Goal: Navigation & Orientation: Understand site structure

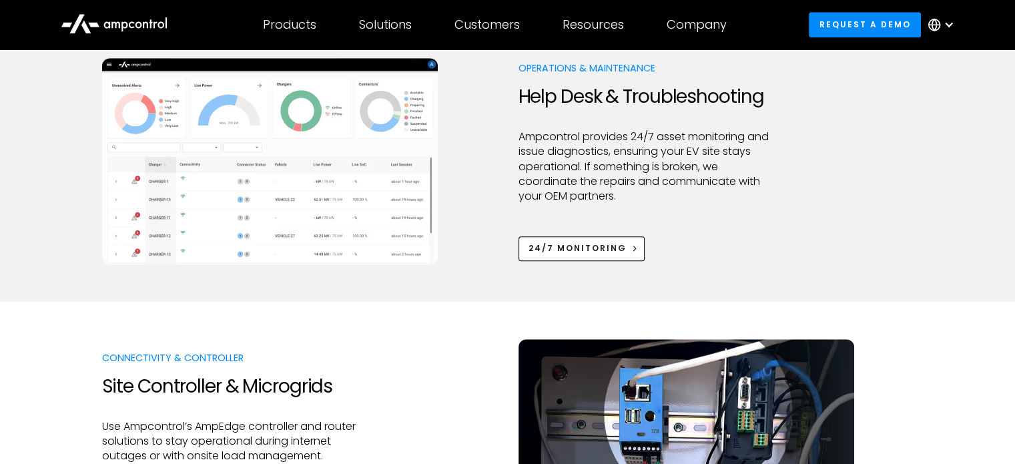
scroll to position [1401, 0]
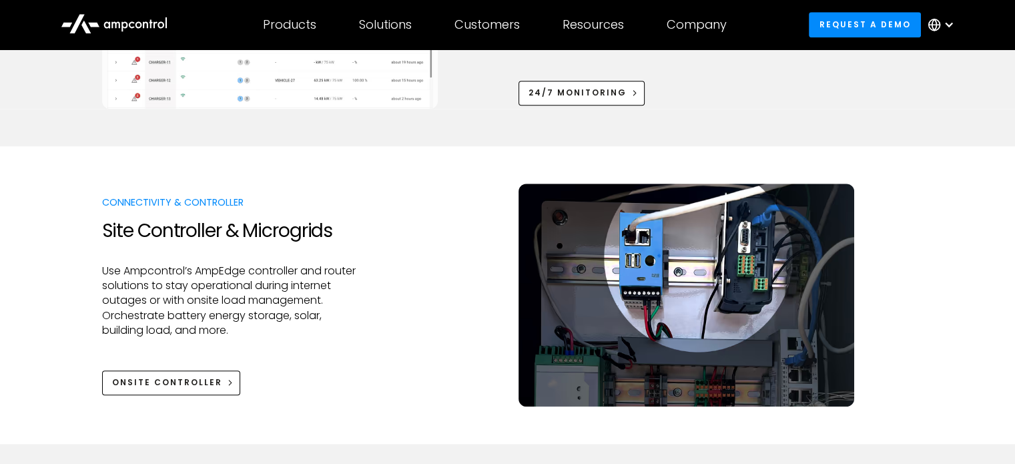
drag, startPoint x: 493, startPoint y: 187, endPoint x: 450, endPoint y: 289, distance: 110.9
click at [450, 289] on div "Connectivity & Controller Site Controller & Microgrids Use Ampcontrol’s AmpEdge…" at bounding box center [507, 294] width 811 height 223
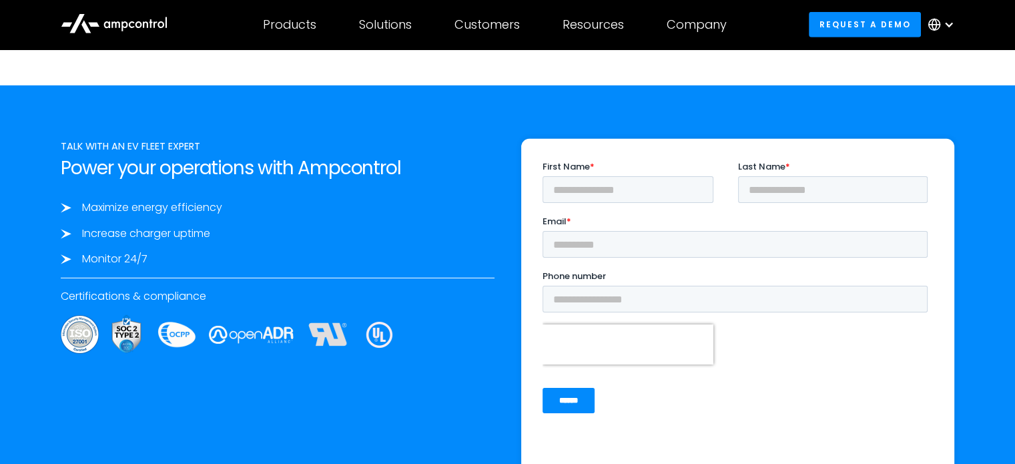
scroll to position [4336, 0]
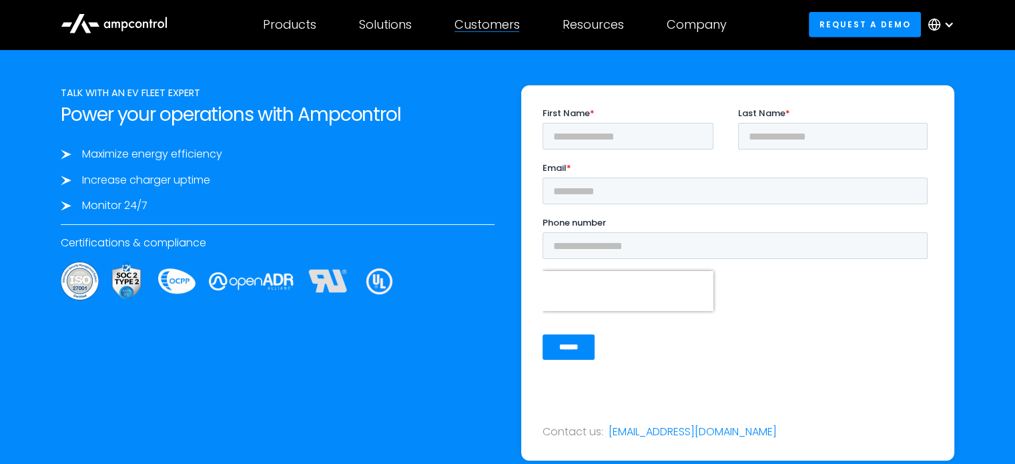
click at [525, 28] on div "Customers Customer success Case Studies Highlighted success stories From Our Cu…" at bounding box center [487, 24] width 108 height 47
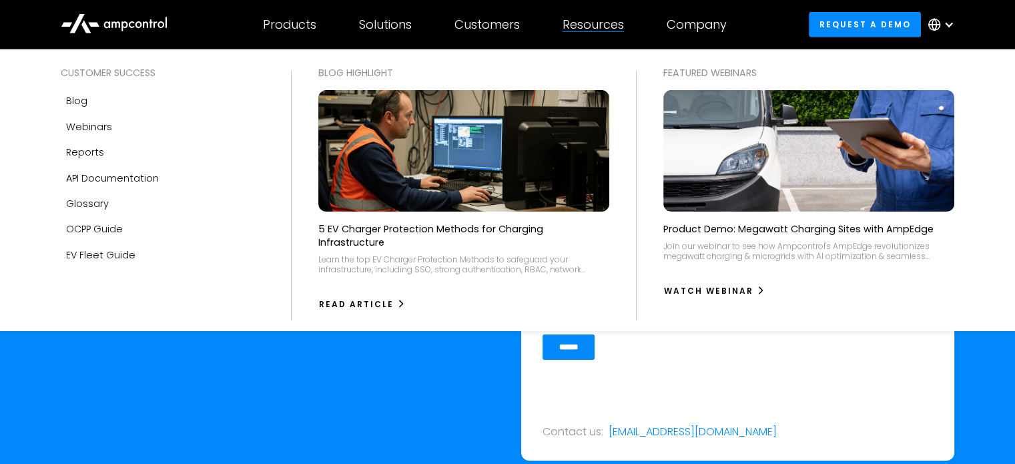
click at [627, 19] on div "Resources Customer success Blog Webinars Reports Product guides API Documentati…" at bounding box center [593, 24] width 104 height 47
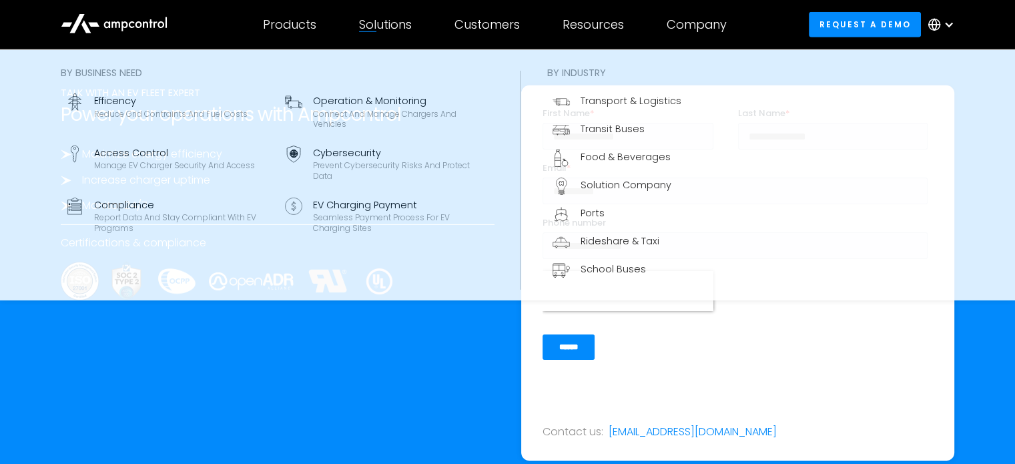
click at [362, 17] on div "Solutions" at bounding box center [385, 24] width 53 height 15
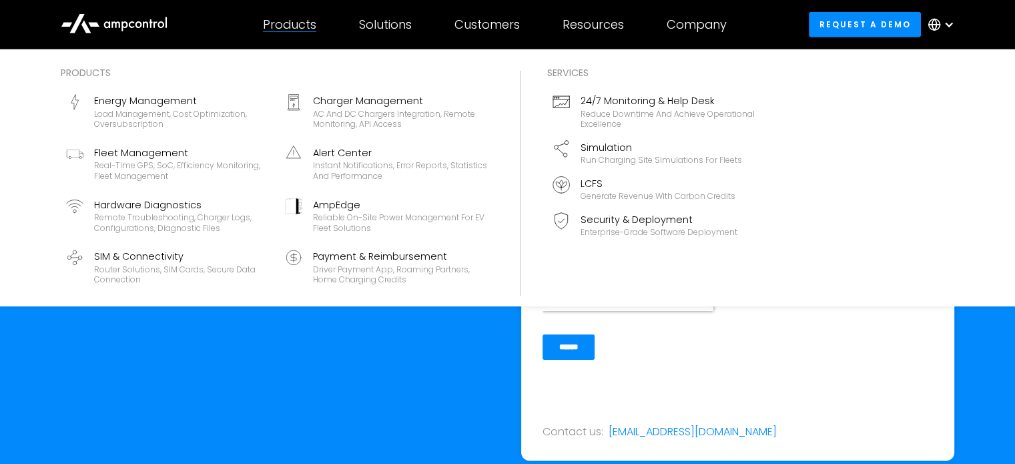
click at [271, 34] on div "Products Products Energy Management Load management, cost optimization, oversub…" at bounding box center [289, 24] width 96 height 47
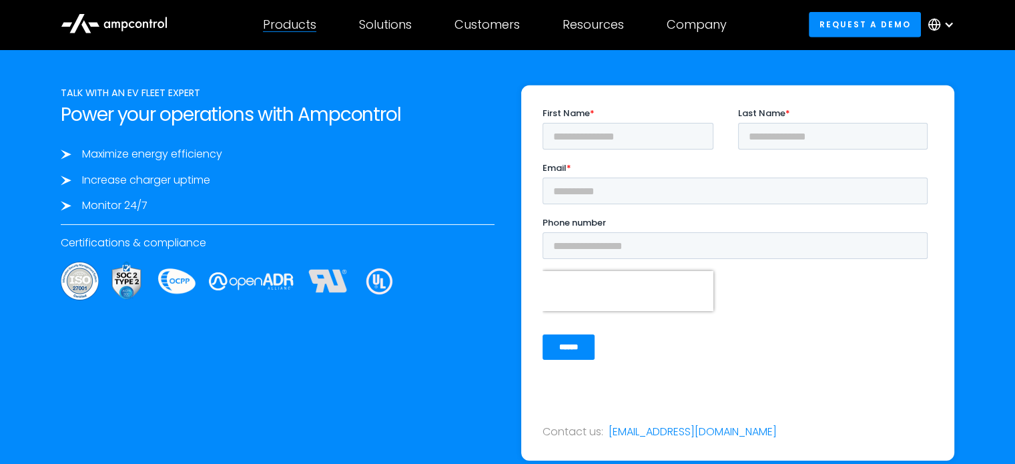
click at [304, 42] on div "Products Products Energy Management Load management, cost optimization, oversub…" at bounding box center [289, 24] width 96 height 47
click at [144, 26] on icon at bounding box center [145, 24] width 5 height 7
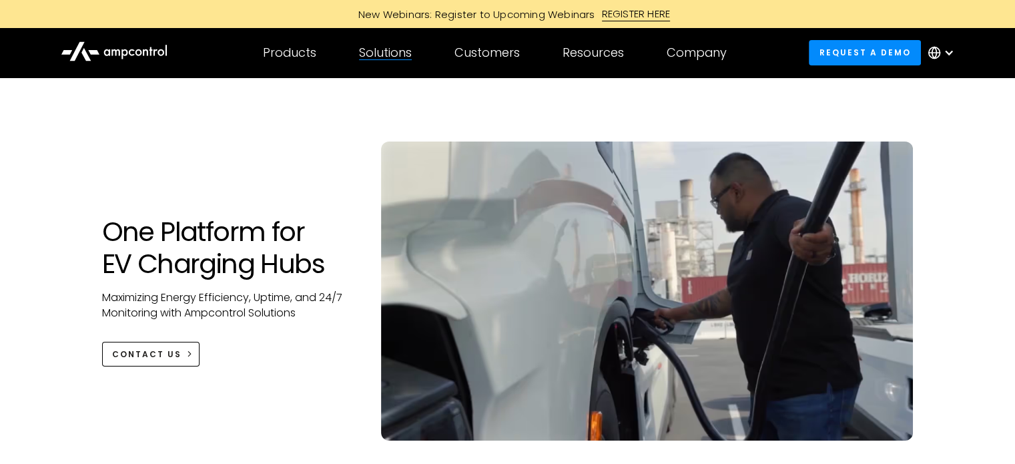
click at [392, 40] on div "Solutions By business need Efficency Reduce grid contraints and fuel costs Oper…" at bounding box center [385, 52] width 95 height 47
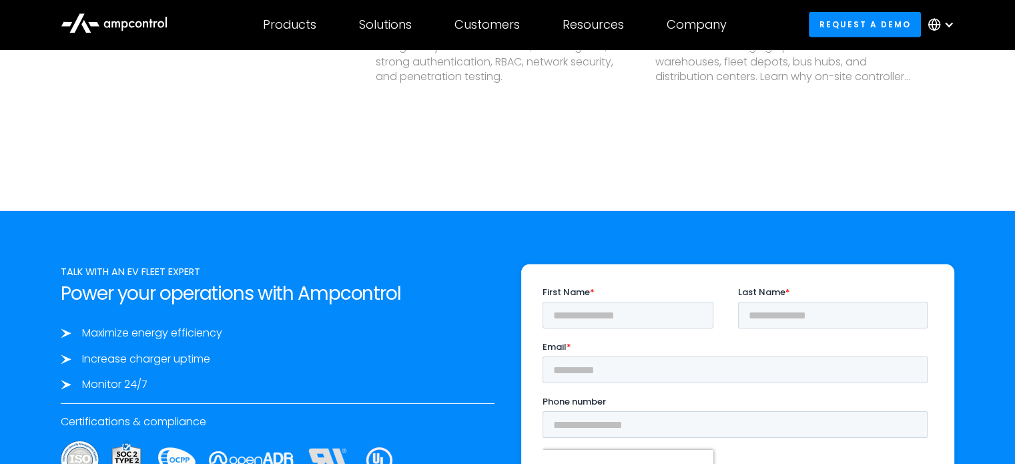
scroll to position [4027, 0]
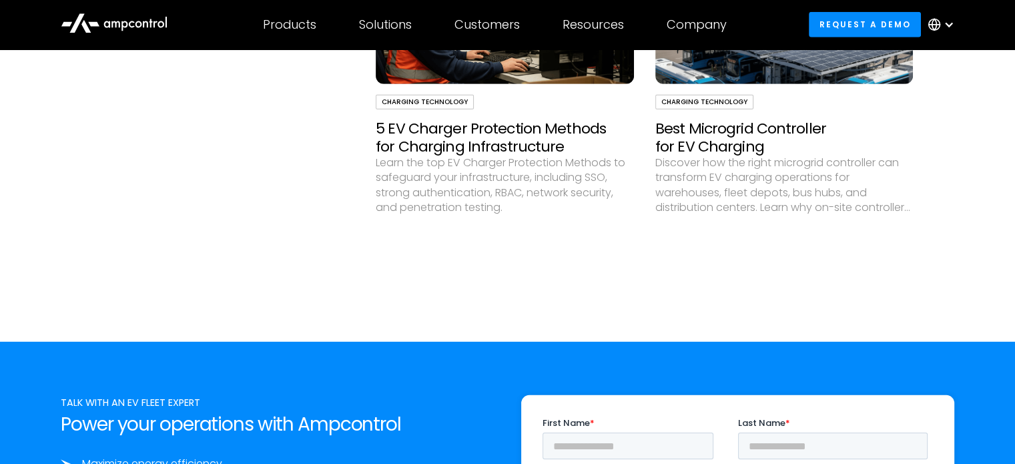
click at [123, 31] on icon at bounding box center [114, 22] width 107 height 31
